Goal: Book appointment/travel/reservation

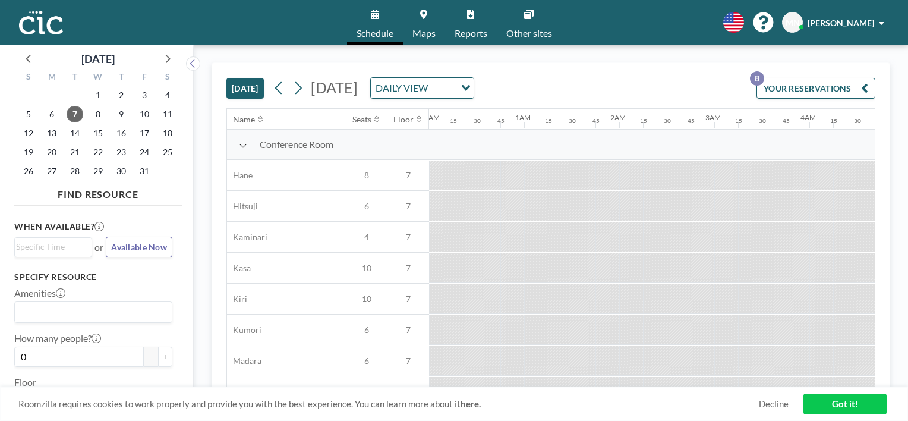
scroll to position [0, 927]
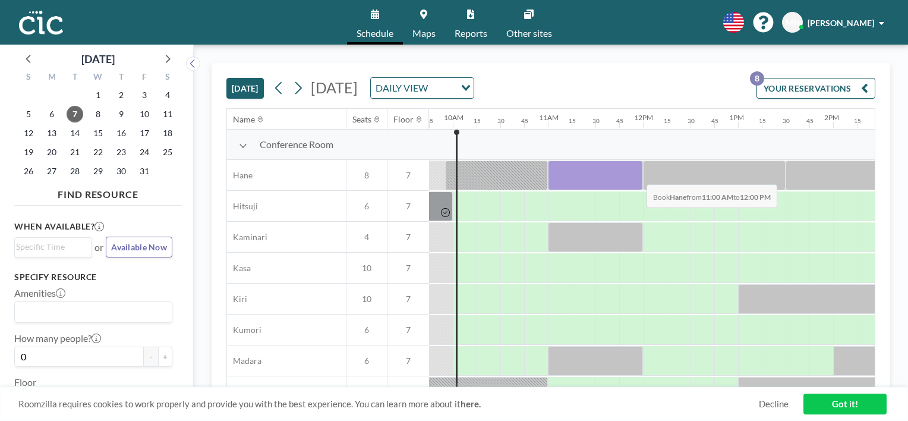
drag, startPoint x: 553, startPoint y: 169, endPoint x: 637, endPoint y: 175, distance: 84.6
click at [637, 175] on div at bounding box center [595, 176] width 95 height 30
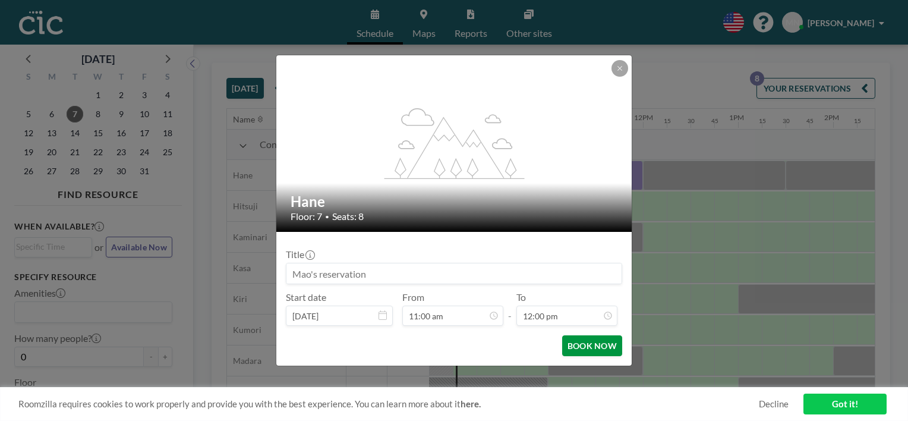
click at [599, 348] on button "BOOK NOW" at bounding box center [592, 345] width 60 height 21
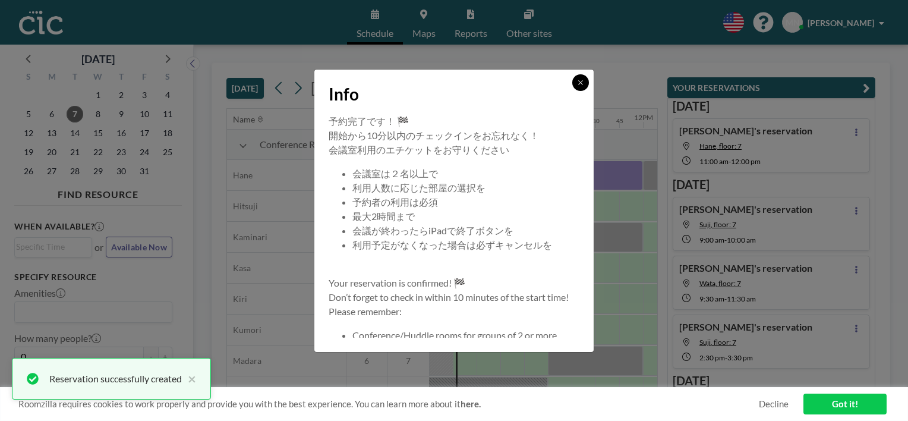
click at [582, 84] on icon at bounding box center [580, 82] width 7 height 7
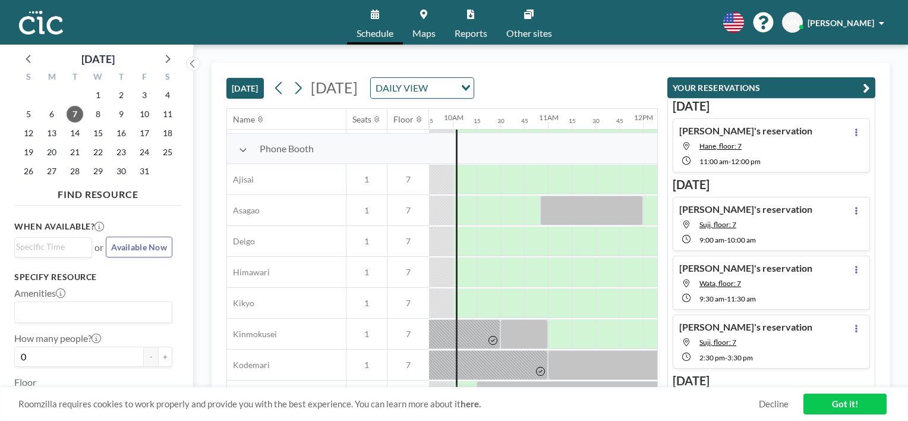
scroll to position [328, 927]
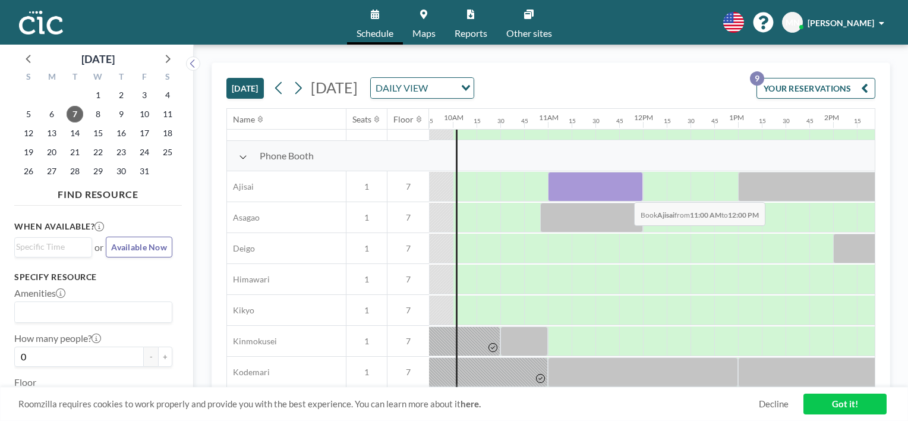
drag, startPoint x: 551, startPoint y: 187, endPoint x: 625, endPoint y: 193, distance: 73.9
click at [625, 193] on div at bounding box center [595, 187] width 95 height 30
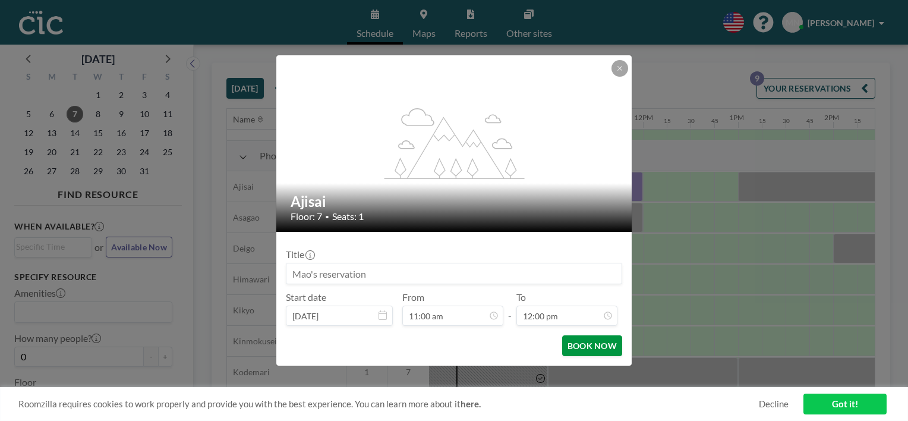
click at [599, 340] on button "BOOK NOW" at bounding box center [592, 345] width 60 height 21
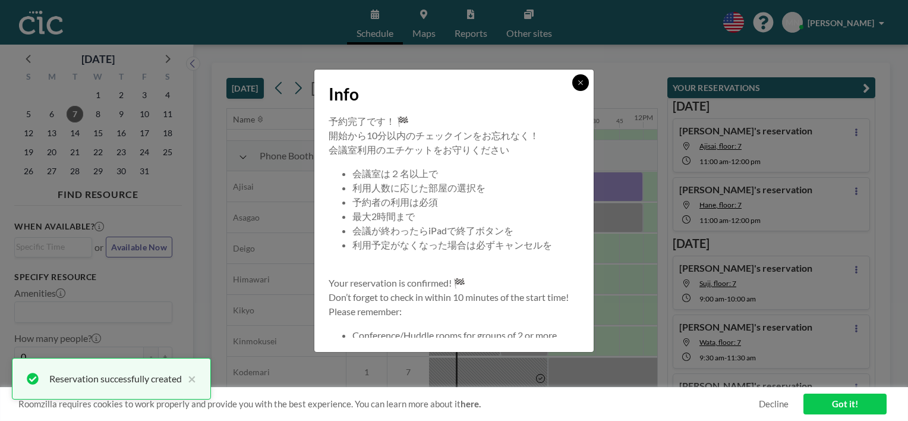
click at [577, 84] on icon at bounding box center [580, 82] width 7 height 7
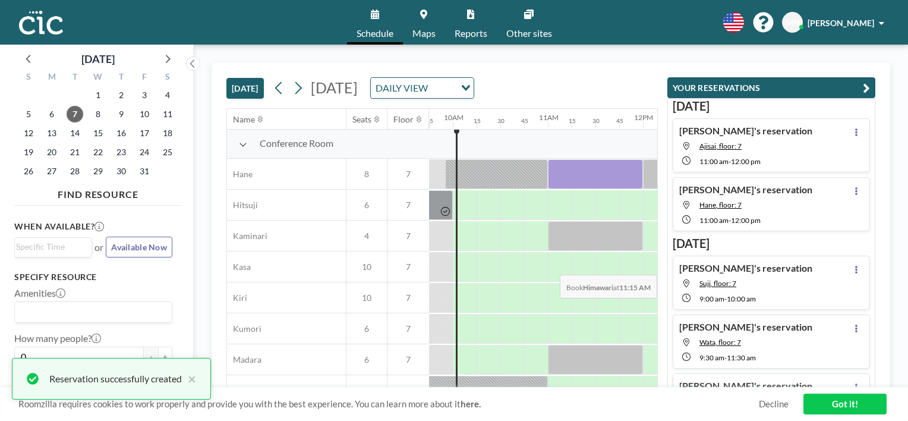
scroll to position [0, 927]
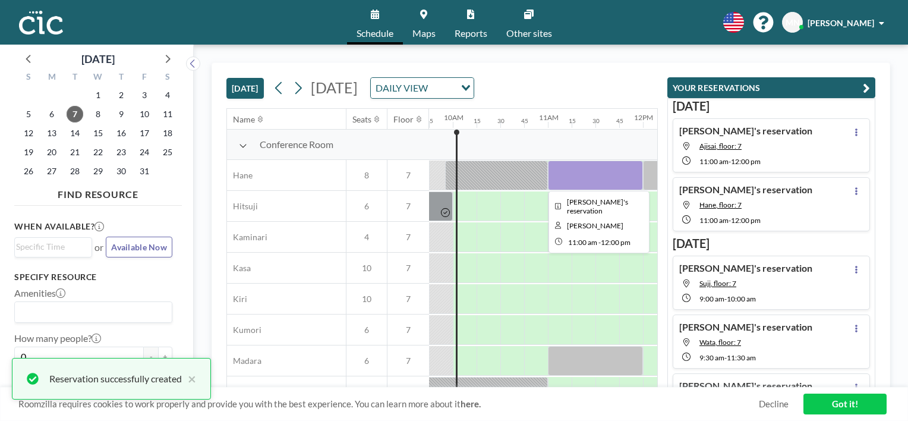
click at [609, 179] on div at bounding box center [595, 176] width 95 height 30
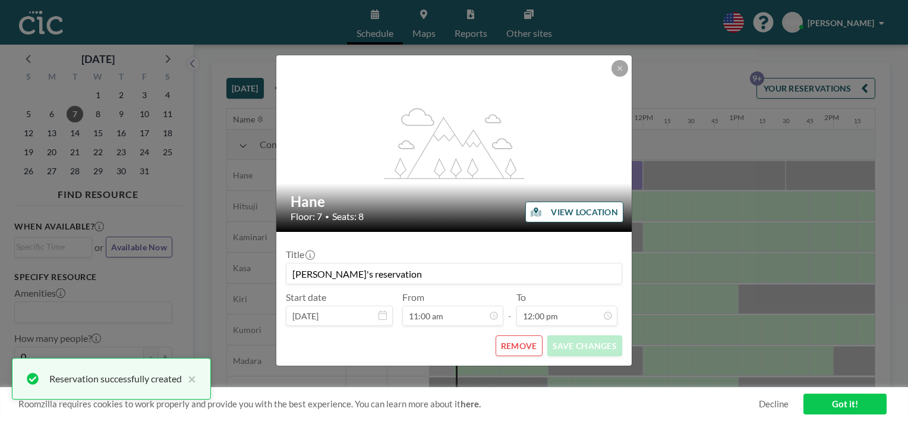
click at [518, 349] on button "REMOVE" at bounding box center [519, 345] width 47 height 21
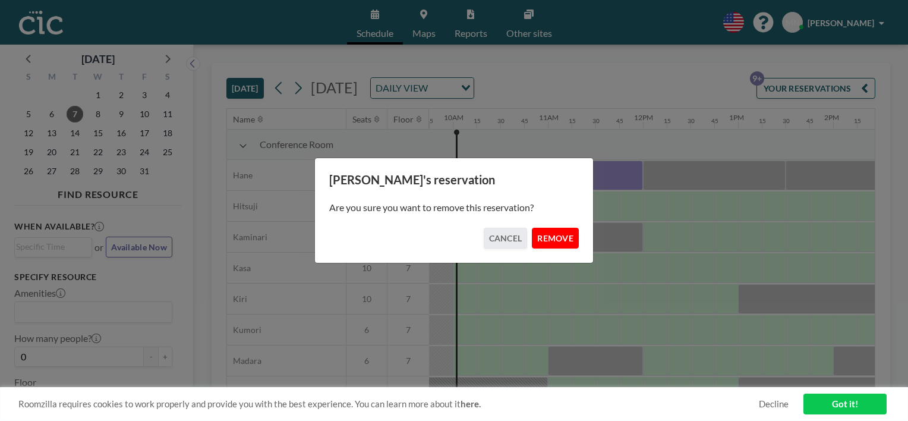
click at [564, 238] on button "REMOVE" at bounding box center [555, 238] width 47 height 21
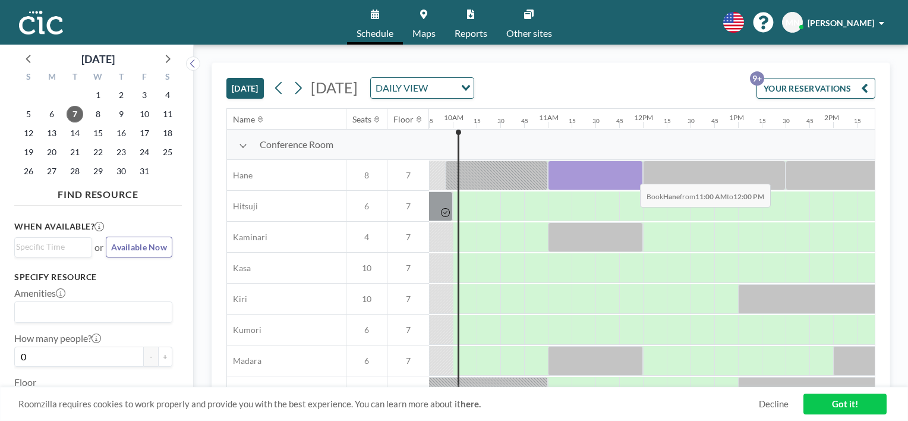
drag, startPoint x: 559, startPoint y: 174, endPoint x: 633, endPoint y: 174, distance: 73.7
click at [633, 174] on div at bounding box center [595, 176] width 95 height 30
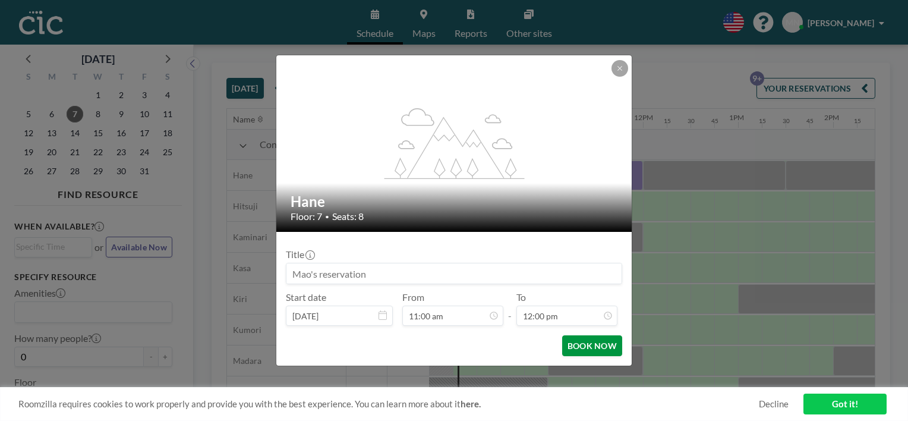
scroll to position [1015, 0]
click at [600, 347] on button "BOOK NOW" at bounding box center [592, 345] width 60 height 21
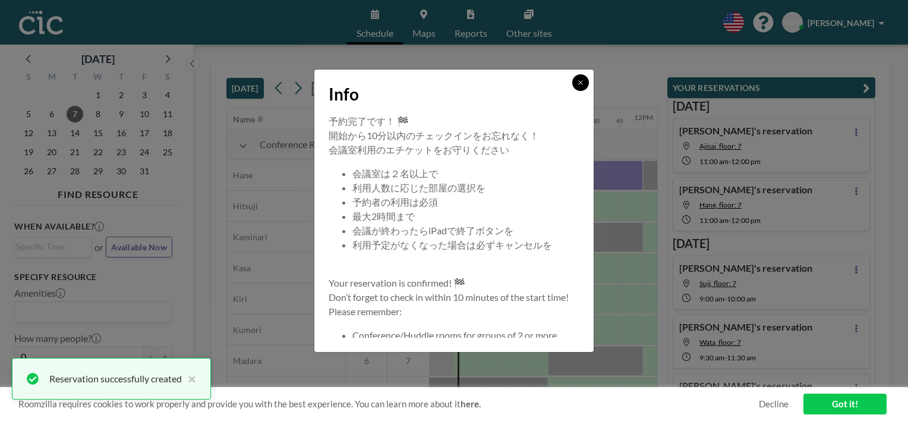
click at [583, 86] on button at bounding box center [581, 82] width 17 height 17
